Goal: Information Seeking & Learning: Learn about a topic

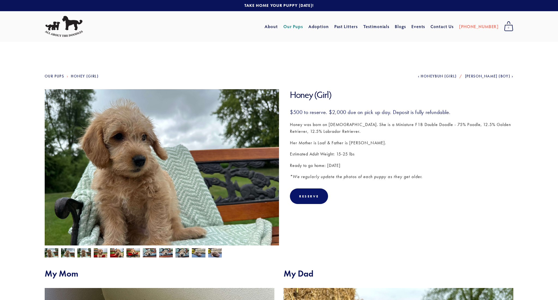
scroll to position [0, 0]
click at [303, 27] on link "Our Pups" at bounding box center [293, 27] width 20 height 10
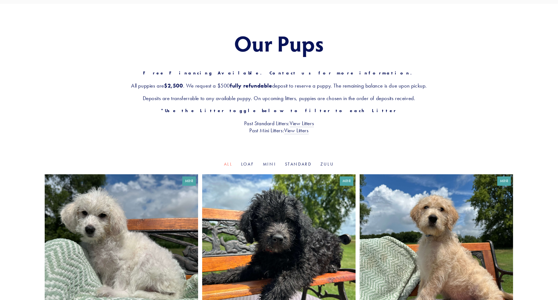
scroll to position [41, 0]
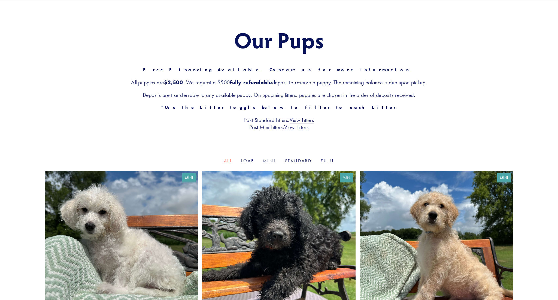
click at [266, 160] on link "Mini" at bounding box center [269, 160] width 13 height 5
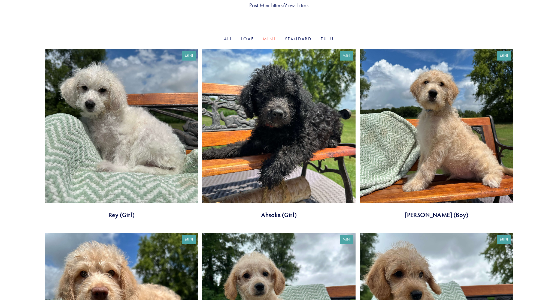
scroll to position [162, 0]
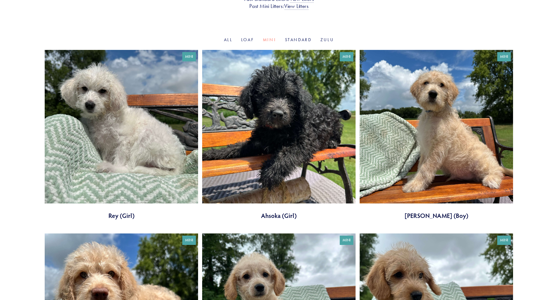
click at [150, 155] on link at bounding box center [121, 135] width 153 height 170
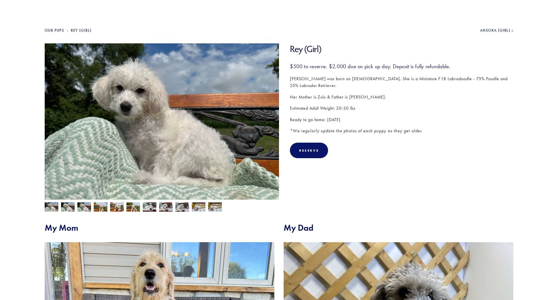
scroll to position [47, 0]
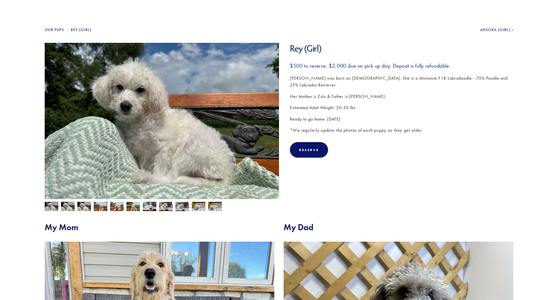
click at [67, 207] on img at bounding box center [68, 207] width 14 height 10
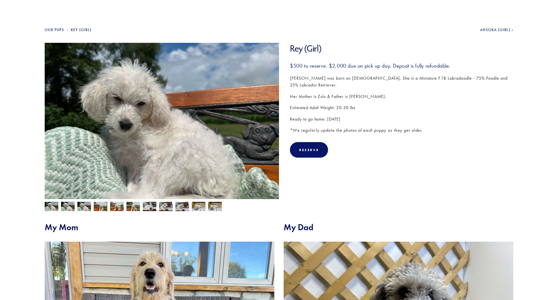
click at [85, 207] on img at bounding box center [84, 207] width 14 height 10
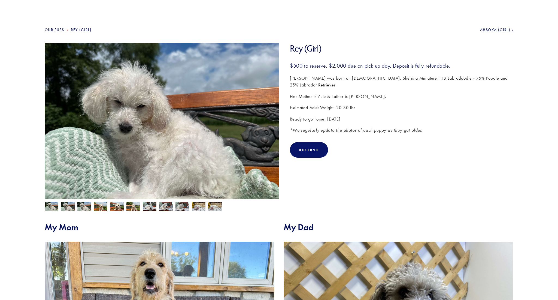
click at [98, 207] on img at bounding box center [101, 207] width 14 height 10
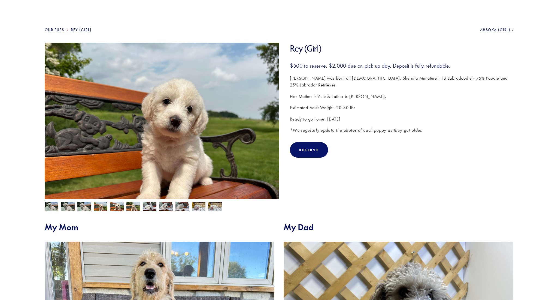
click at [114, 208] on img at bounding box center [117, 207] width 14 height 10
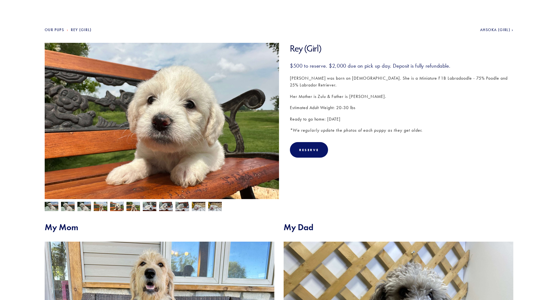
click at [134, 208] on img at bounding box center [133, 207] width 14 height 10
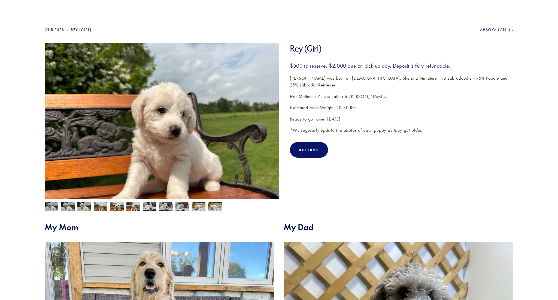
click at [147, 208] on img at bounding box center [150, 206] width 14 height 10
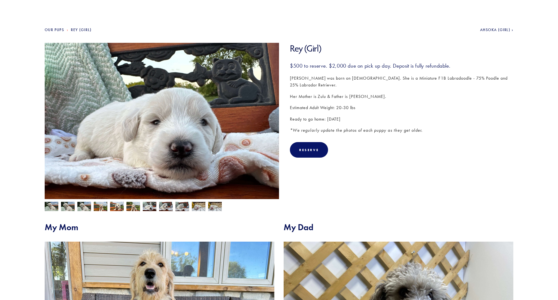
click at [165, 208] on img at bounding box center [166, 206] width 14 height 10
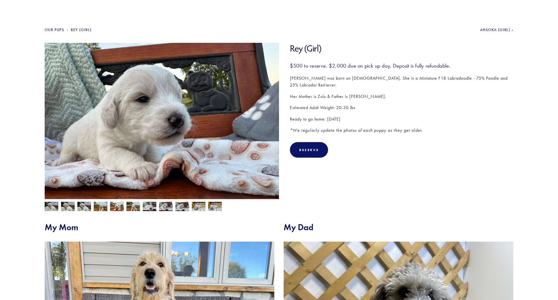
click at [178, 208] on img at bounding box center [182, 206] width 14 height 10
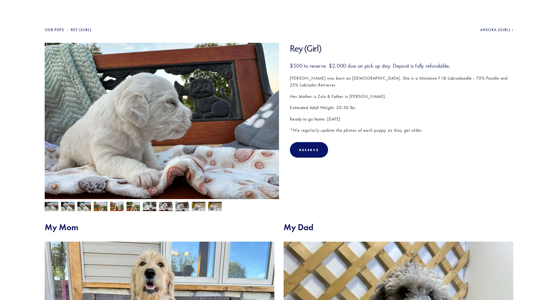
click at [201, 206] on img at bounding box center [199, 206] width 14 height 10
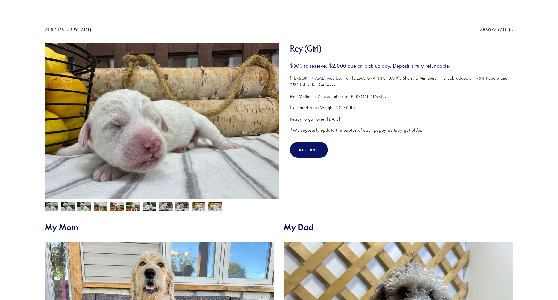
click at [213, 207] on img at bounding box center [215, 207] width 14 height 10
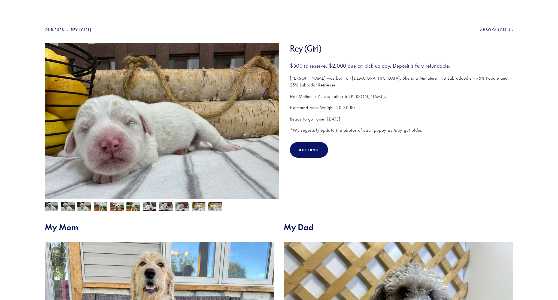
click at [53, 206] on img at bounding box center [52, 207] width 14 height 10
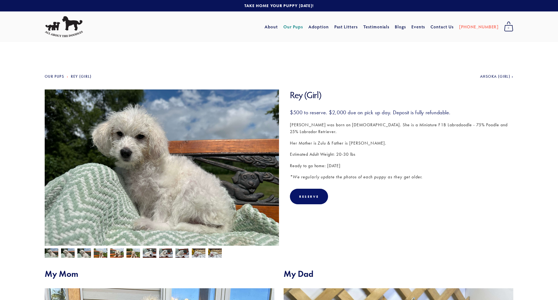
scroll to position [0, 0]
click at [303, 26] on link "Our Pups" at bounding box center [293, 27] width 20 height 10
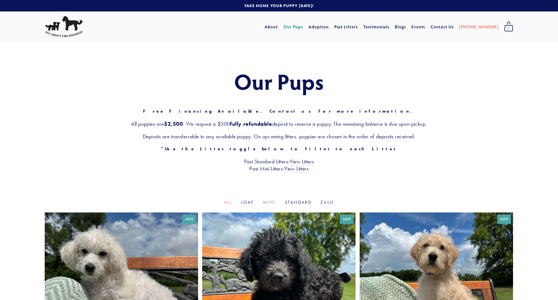
click at [271, 201] on link "Mini" at bounding box center [269, 201] width 13 height 5
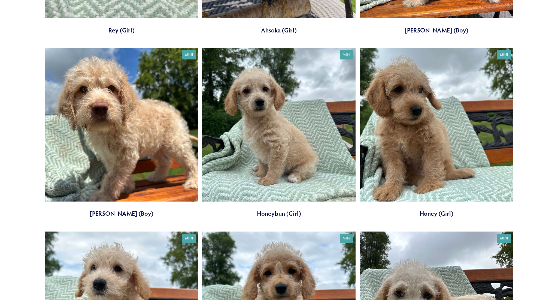
scroll to position [348, 0]
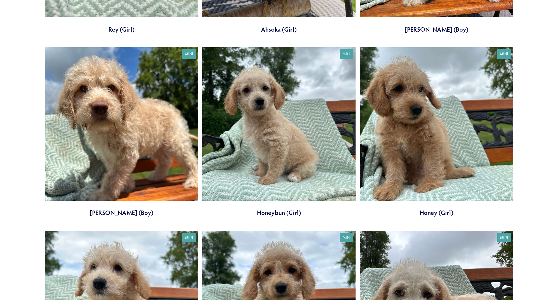
click at [428, 176] on link at bounding box center [436, 132] width 153 height 170
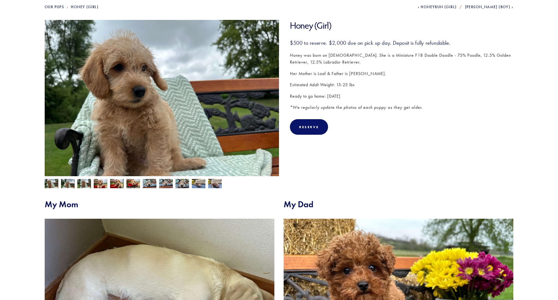
scroll to position [69, 0]
click at [67, 184] on img at bounding box center [68, 184] width 14 height 10
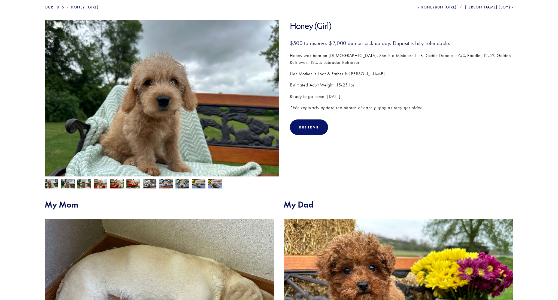
click at [81, 184] on img at bounding box center [84, 183] width 14 height 10
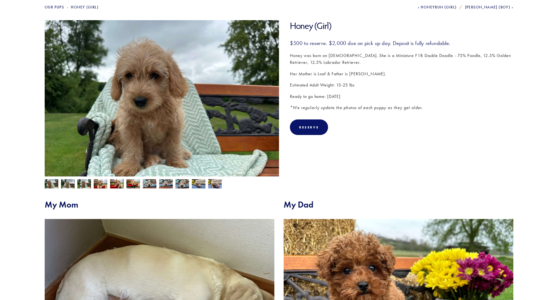
click at [98, 186] on img at bounding box center [101, 184] width 14 height 10
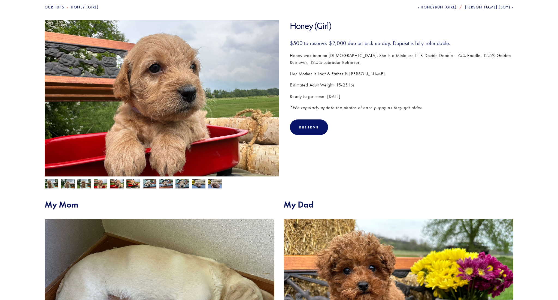
click at [117, 186] on img at bounding box center [117, 184] width 14 height 10
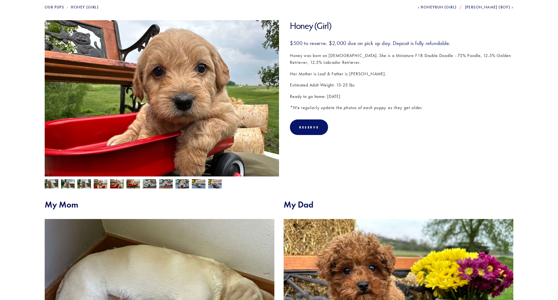
click at [134, 185] on img at bounding box center [133, 183] width 14 height 10
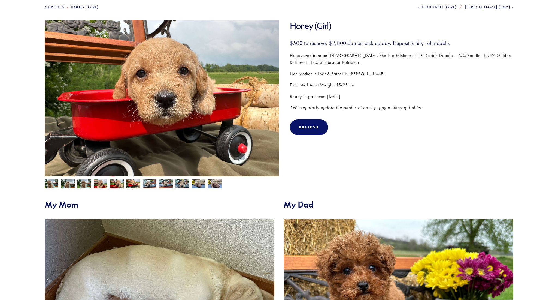
click at [150, 186] on img at bounding box center [150, 183] width 14 height 10
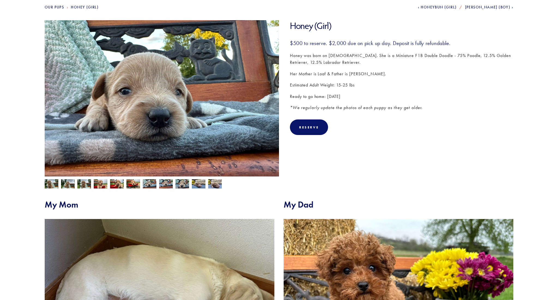
click at [165, 186] on img at bounding box center [166, 183] width 14 height 10
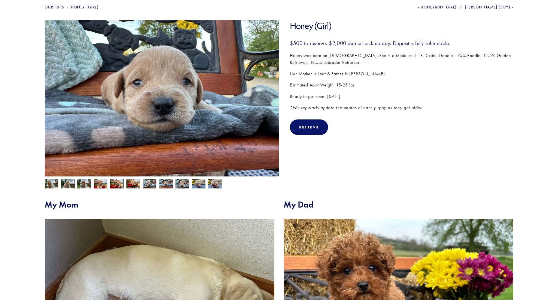
click at [181, 185] on img at bounding box center [182, 183] width 14 height 10
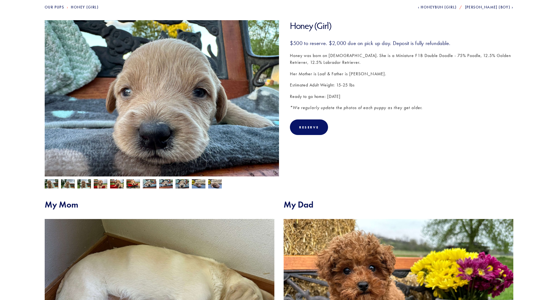
click at [200, 185] on img at bounding box center [199, 183] width 14 height 10
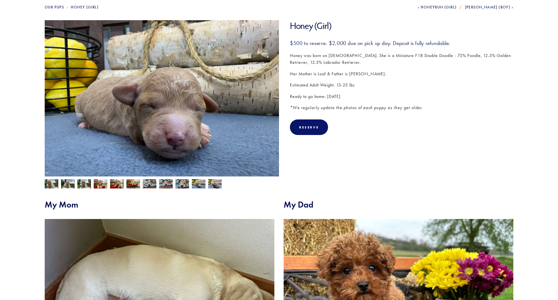
click at [212, 185] on img at bounding box center [215, 183] width 14 height 10
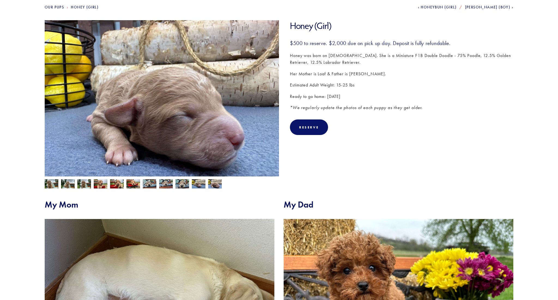
click at [48, 182] on img at bounding box center [52, 184] width 14 height 10
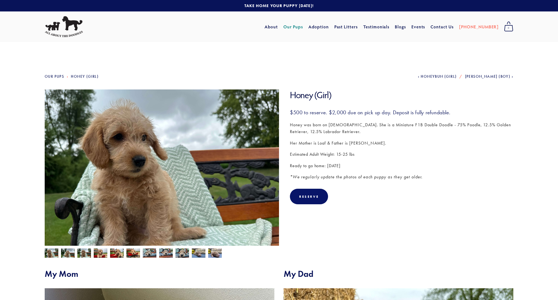
scroll to position [0, 0]
